Goal: Task Accomplishment & Management: Manage account settings

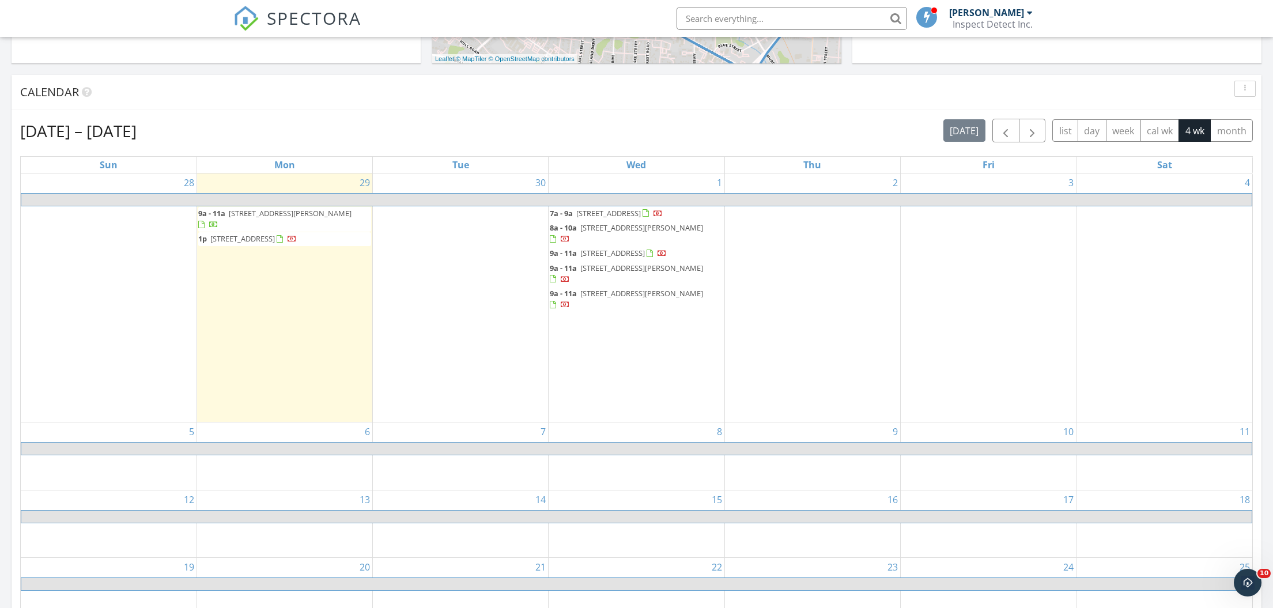
click at [253, 233] on span "206 Oakland Dr, Fayetteville 28301" at bounding box center [242, 238] width 65 height 10
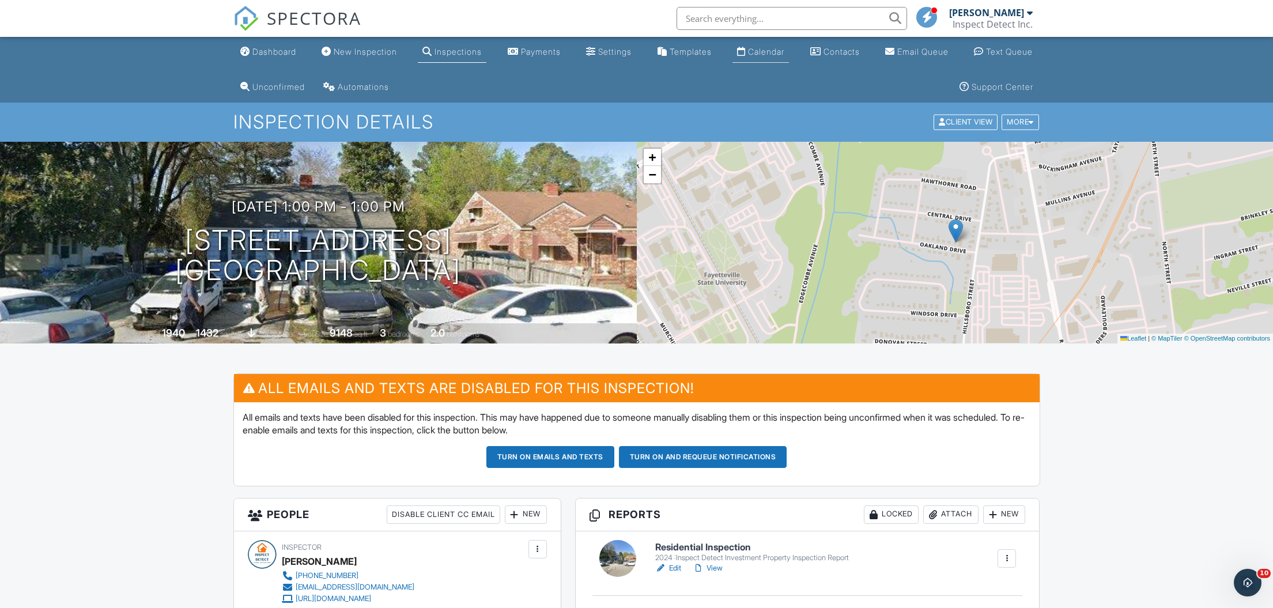
click at [768, 54] on div "Calendar" at bounding box center [766, 52] width 36 height 10
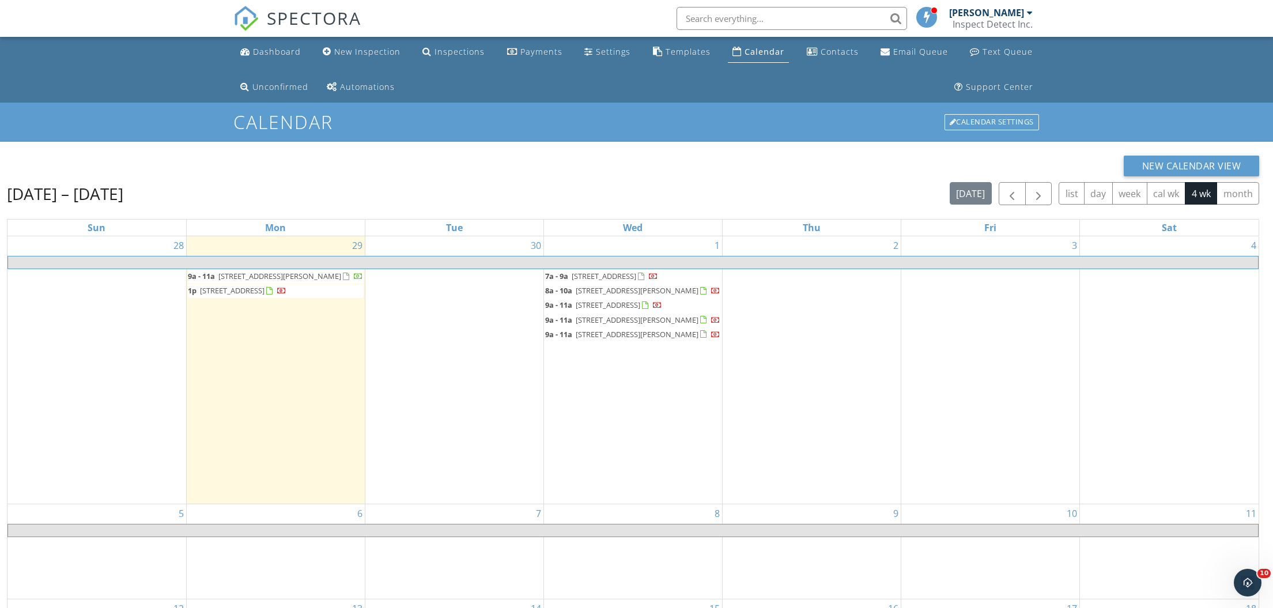
click at [1012, 14] on div "[PERSON_NAME]" at bounding box center [986, 13] width 75 height 12
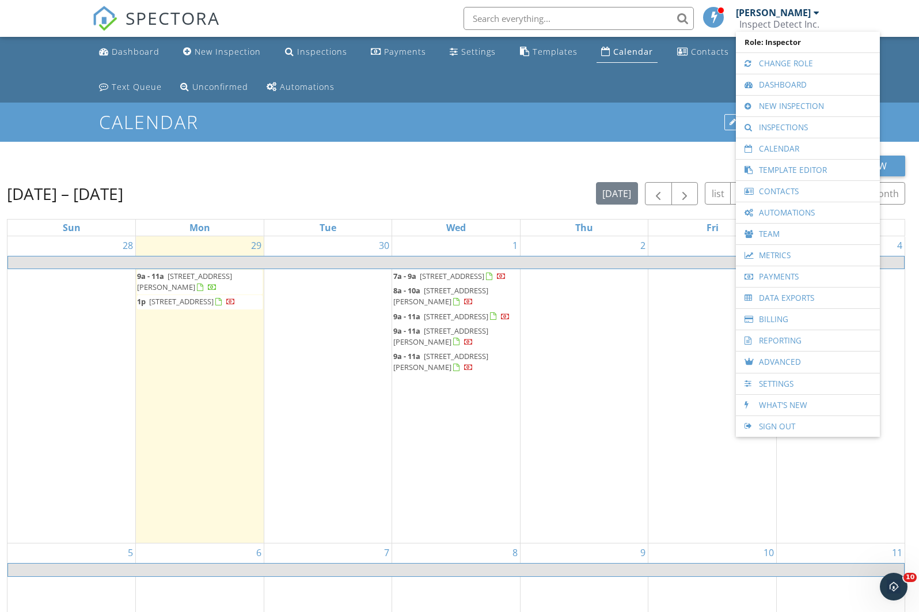
click at [689, 84] on div "Dashboard New Inspection Inspections Payments Settings Templates Calendar Conta…" at bounding box center [460, 70] width 736 height 66
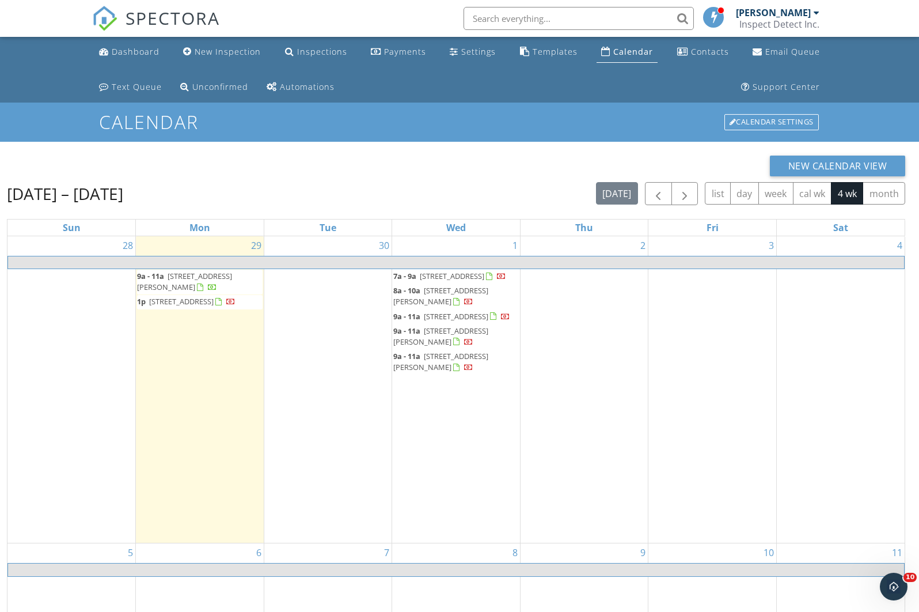
click at [817, 14] on div at bounding box center [817, 12] width 6 height 9
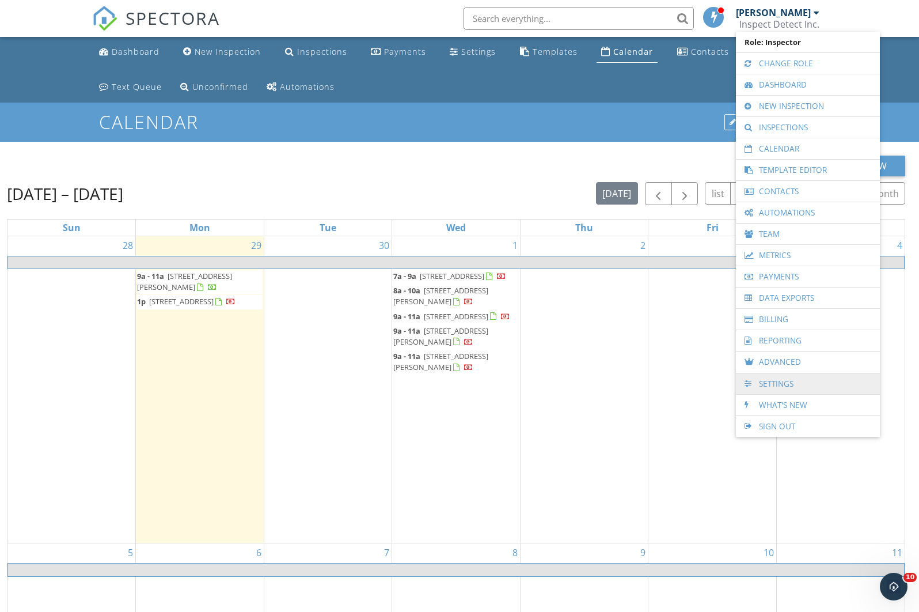
click at [799, 384] on link "Settings" at bounding box center [808, 383] width 132 height 21
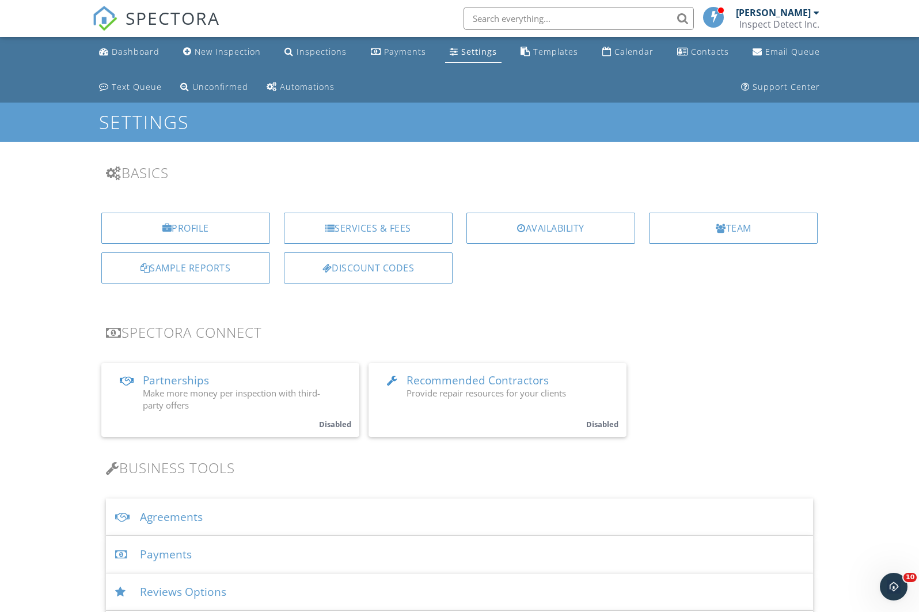
click at [472, 54] on div "Settings" at bounding box center [479, 51] width 36 height 11
click at [120, 51] on div "Dashboard" at bounding box center [136, 51] width 48 height 11
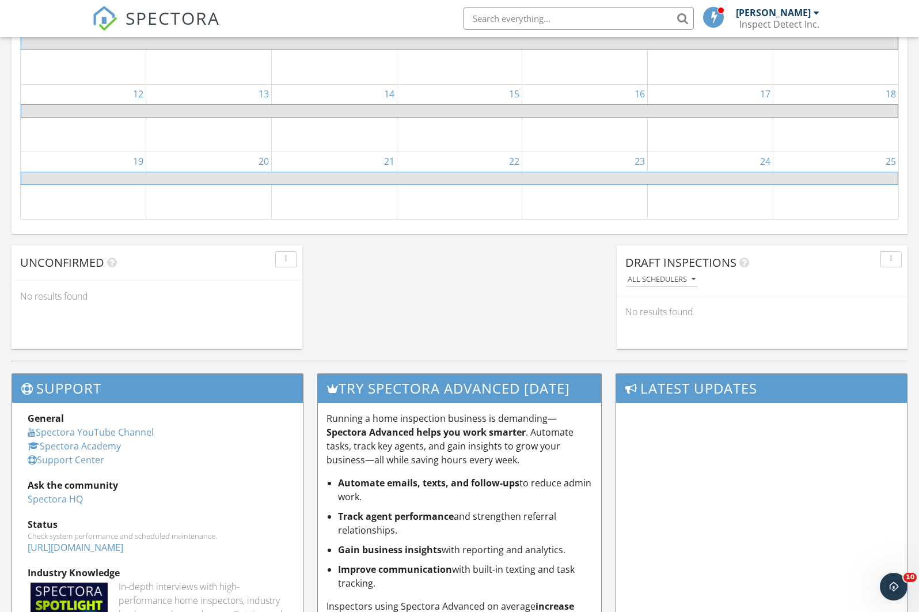
scroll to position [575, 0]
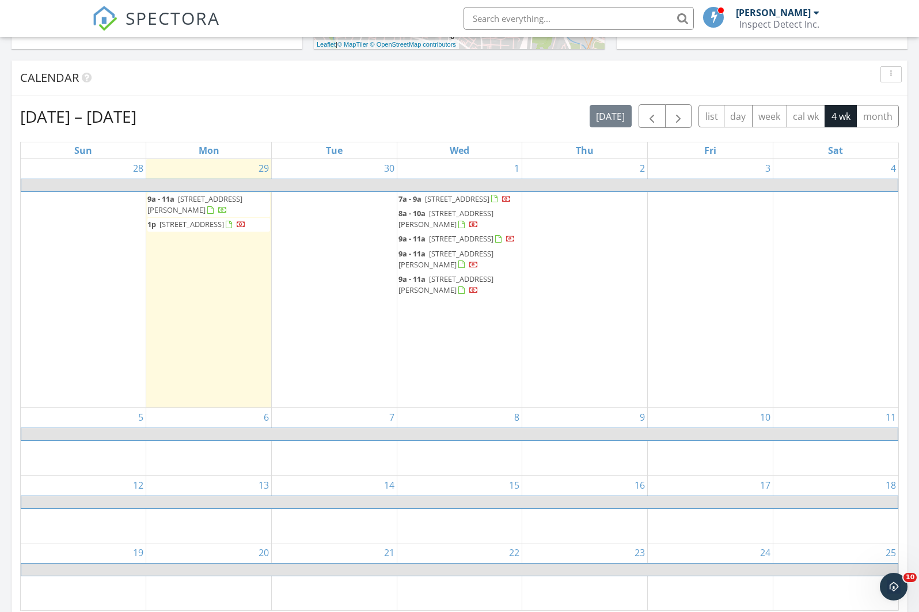
click at [206, 227] on span "[STREET_ADDRESS]" at bounding box center [192, 224] width 65 height 10
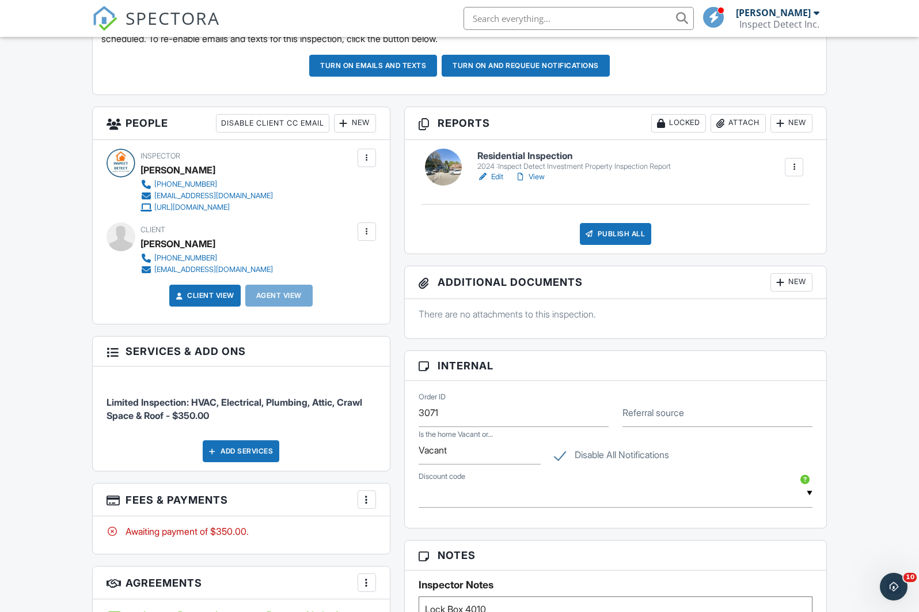
click at [540, 175] on link "View" at bounding box center [530, 177] width 30 height 12
click at [497, 177] on link "Edit" at bounding box center [491, 177] width 26 height 12
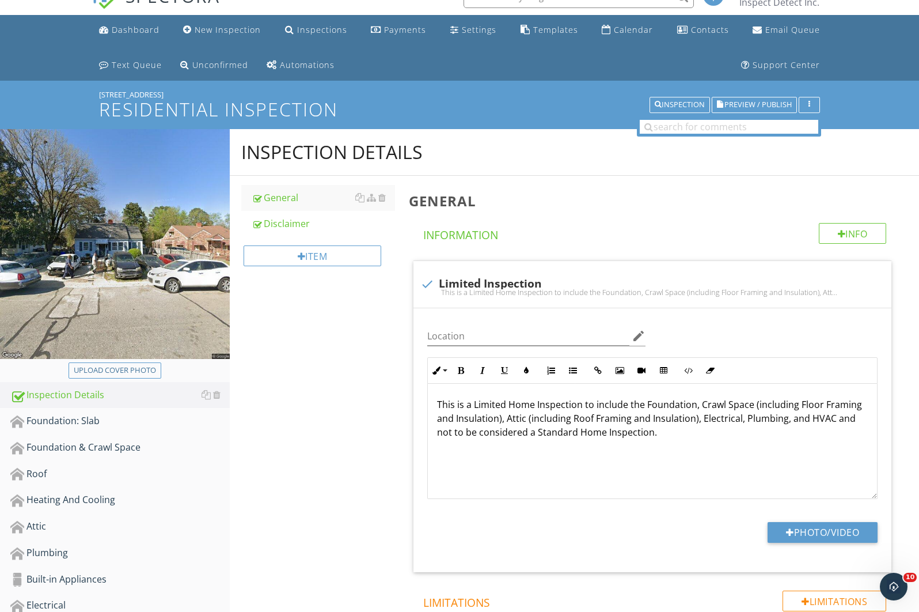
scroll to position [86, 0]
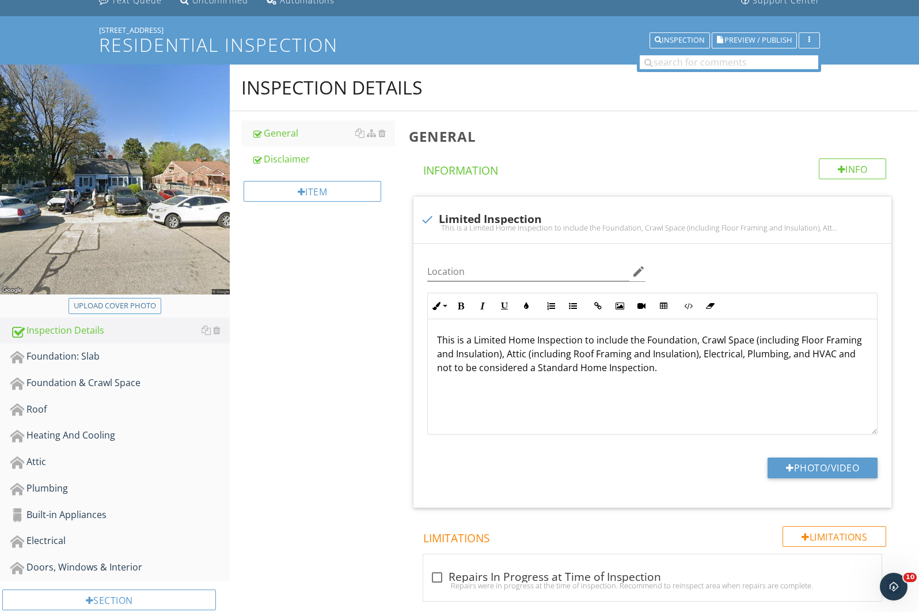
click at [334, 448] on div "Inspection Details General Disclaimer Item General Info Information check Limit…" at bounding box center [575, 410] width 690 height 691
click at [56, 358] on div "Foundation: Slab" at bounding box center [119, 356] width 219 height 15
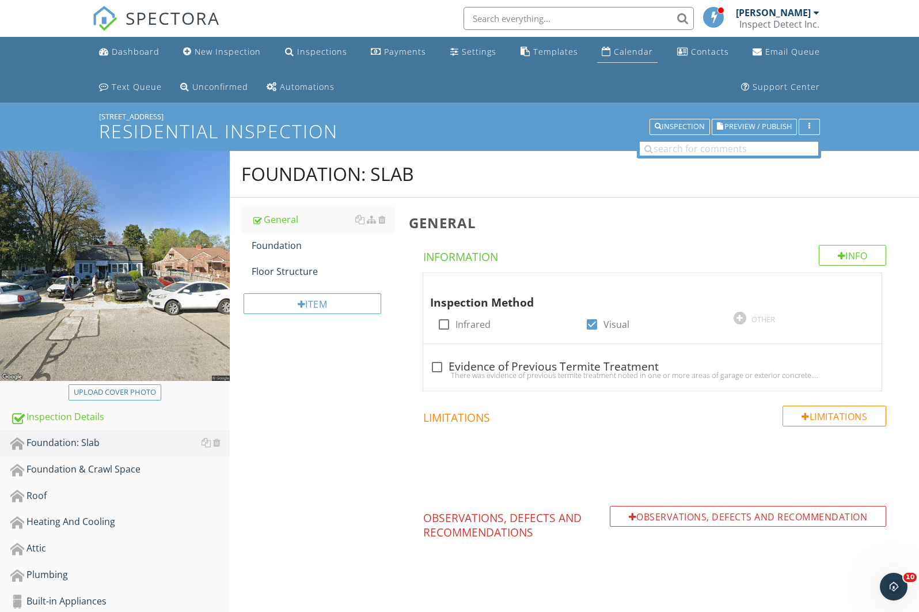
click at [624, 55] on div "Calendar" at bounding box center [633, 51] width 39 height 11
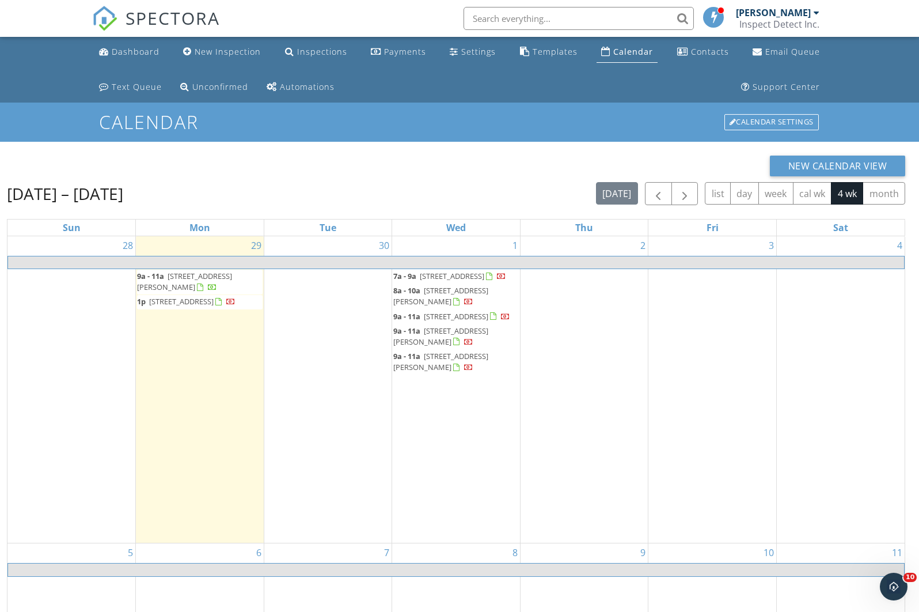
click at [185, 297] on span "206 Oakland Dr, Fayetteville 28301" at bounding box center [181, 301] width 65 height 10
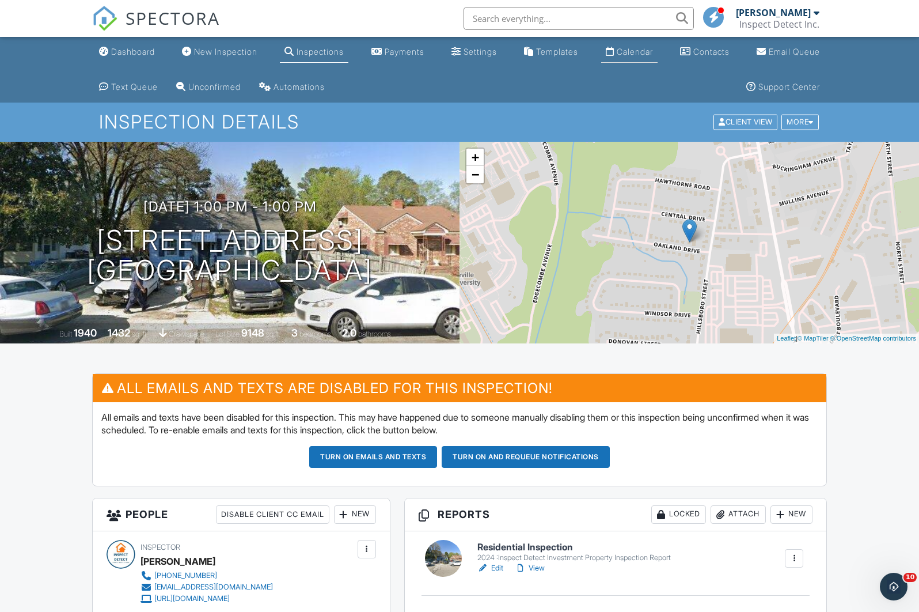
click at [638, 57] on link "Calendar" at bounding box center [629, 51] width 56 height 21
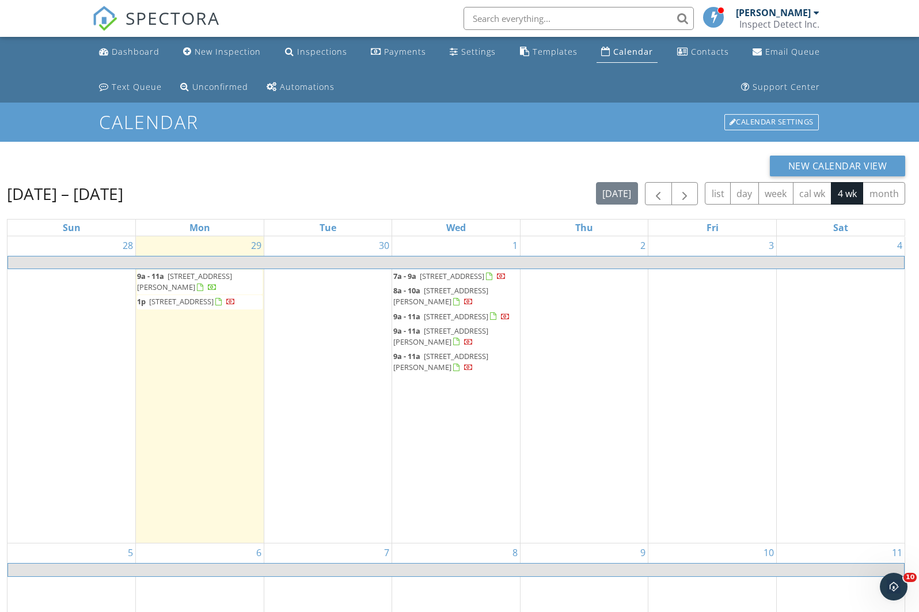
click at [301, 332] on div "30" at bounding box center [328, 389] width 128 height 306
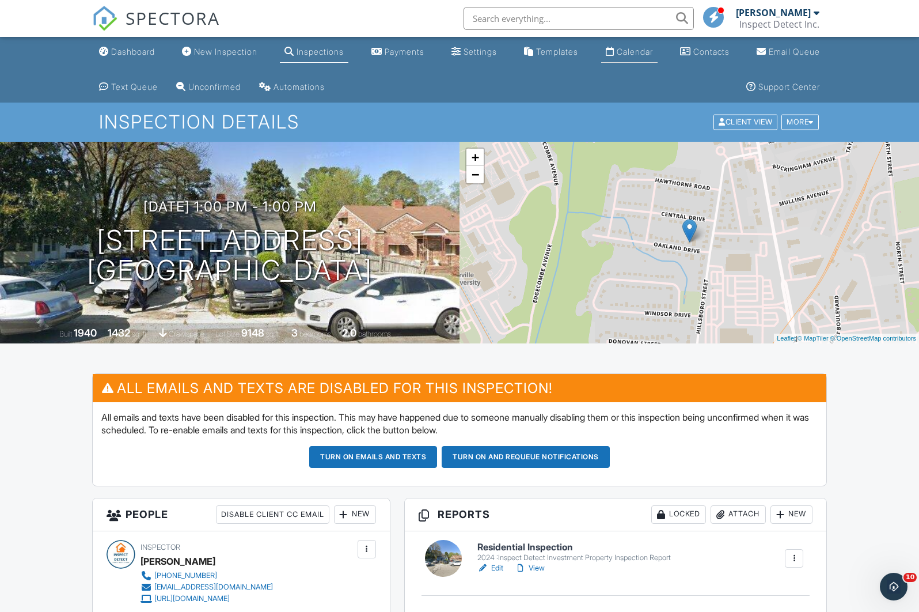
click at [648, 53] on div "Calendar" at bounding box center [635, 52] width 36 height 10
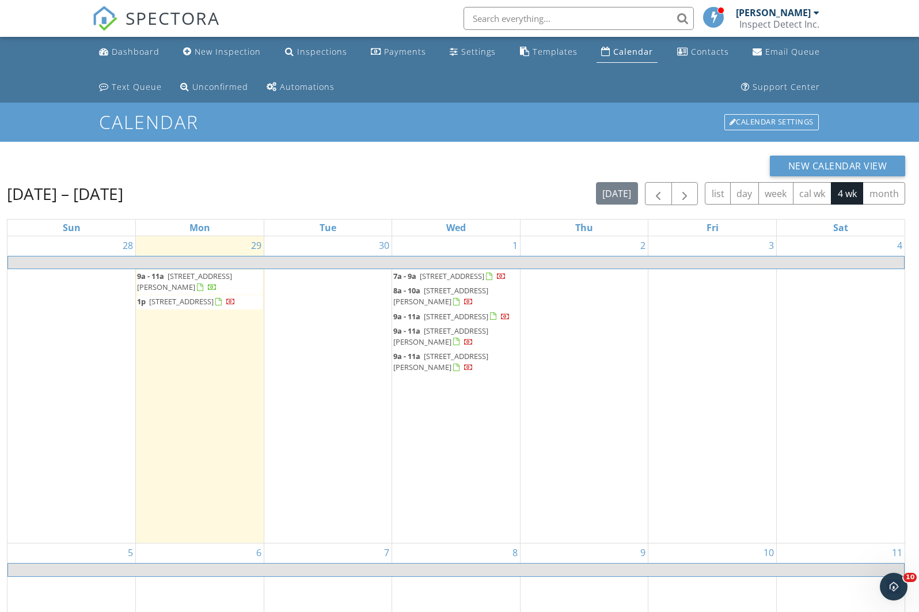
click at [197, 272] on span "[STREET_ADDRESS][PERSON_NAME]" at bounding box center [184, 281] width 95 height 21
